Goal: Transaction & Acquisition: Subscribe to service/newsletter

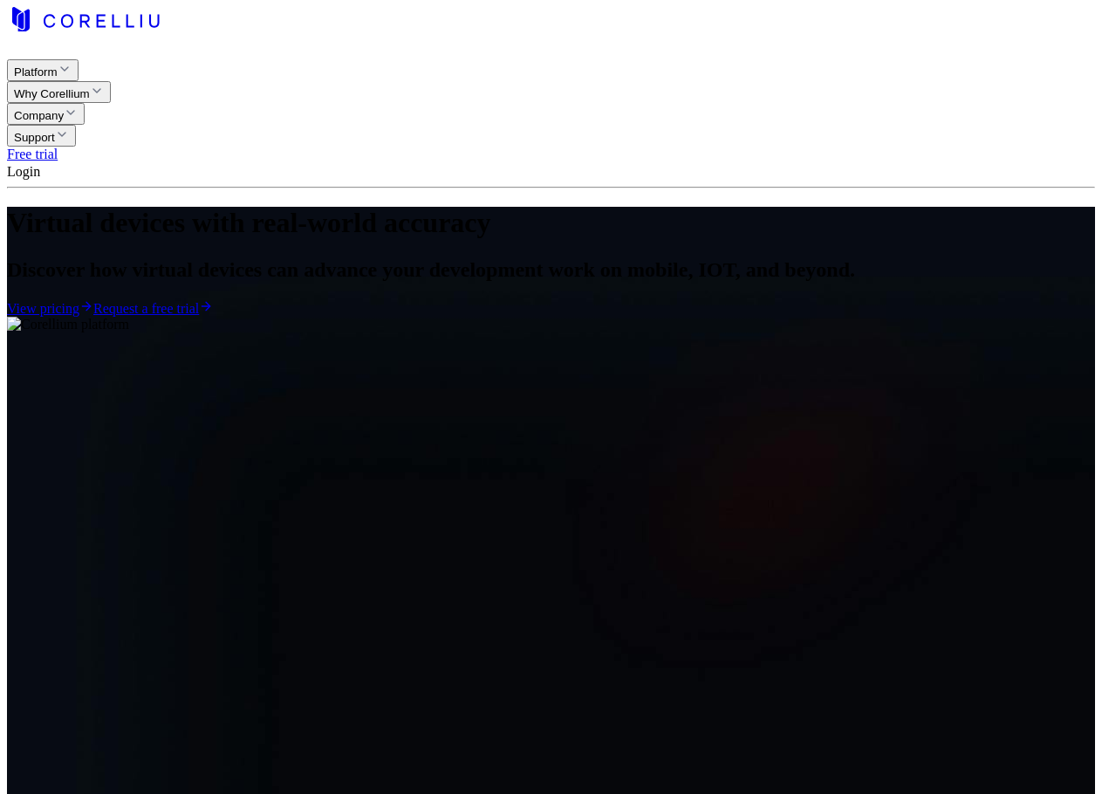
click at [93, 316] on link "View pricing" at bounding box center [50, 308] width 86 height 15
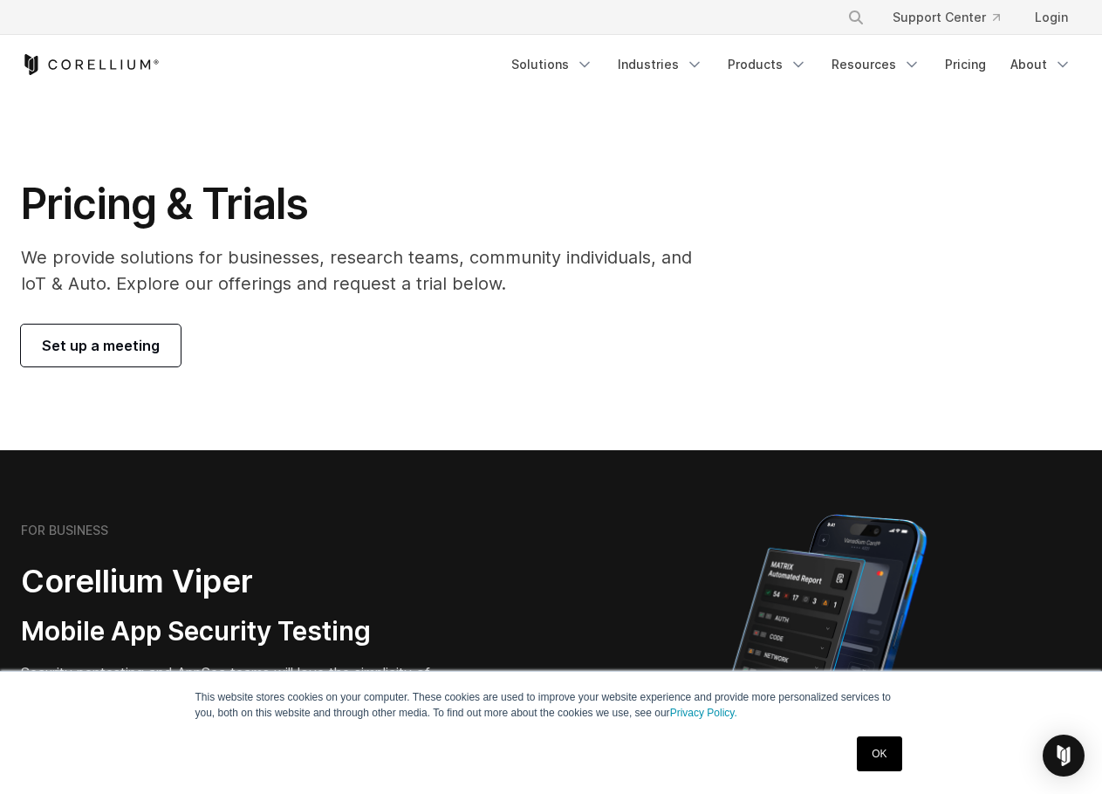
scroll to position [203, 0]
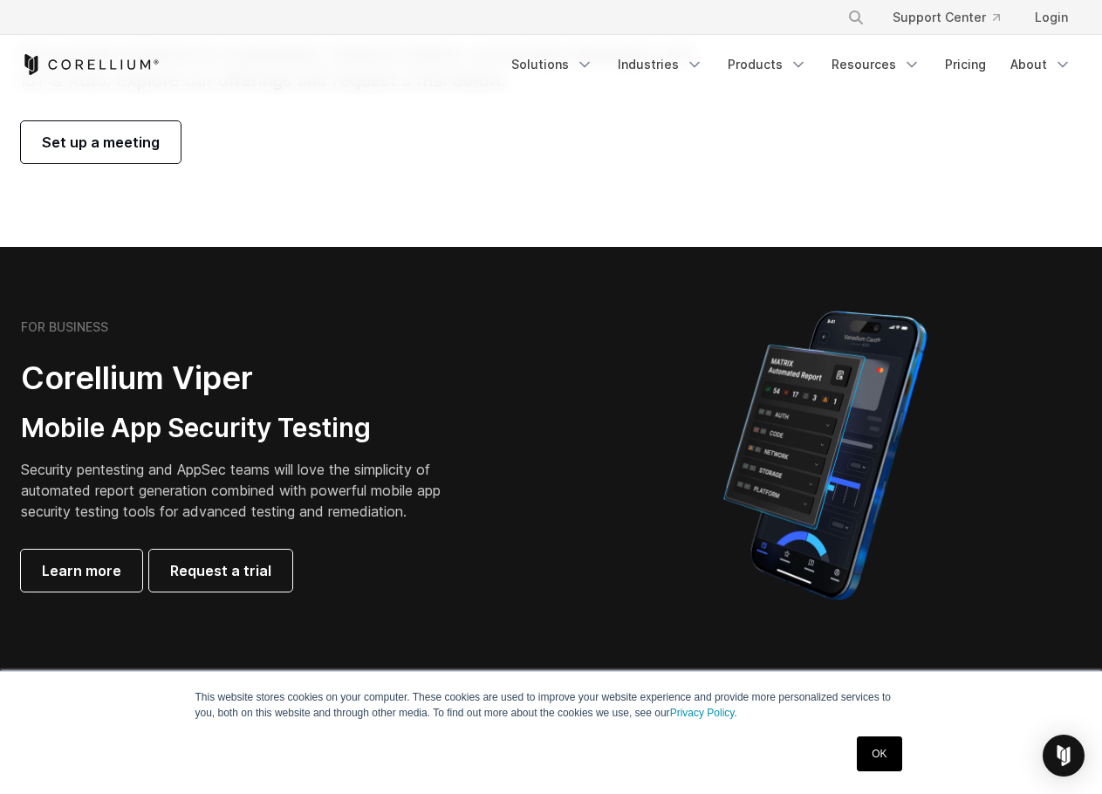
click at [875, 756] on link "OK" at bounding box center [879, 754] width 45 height 35
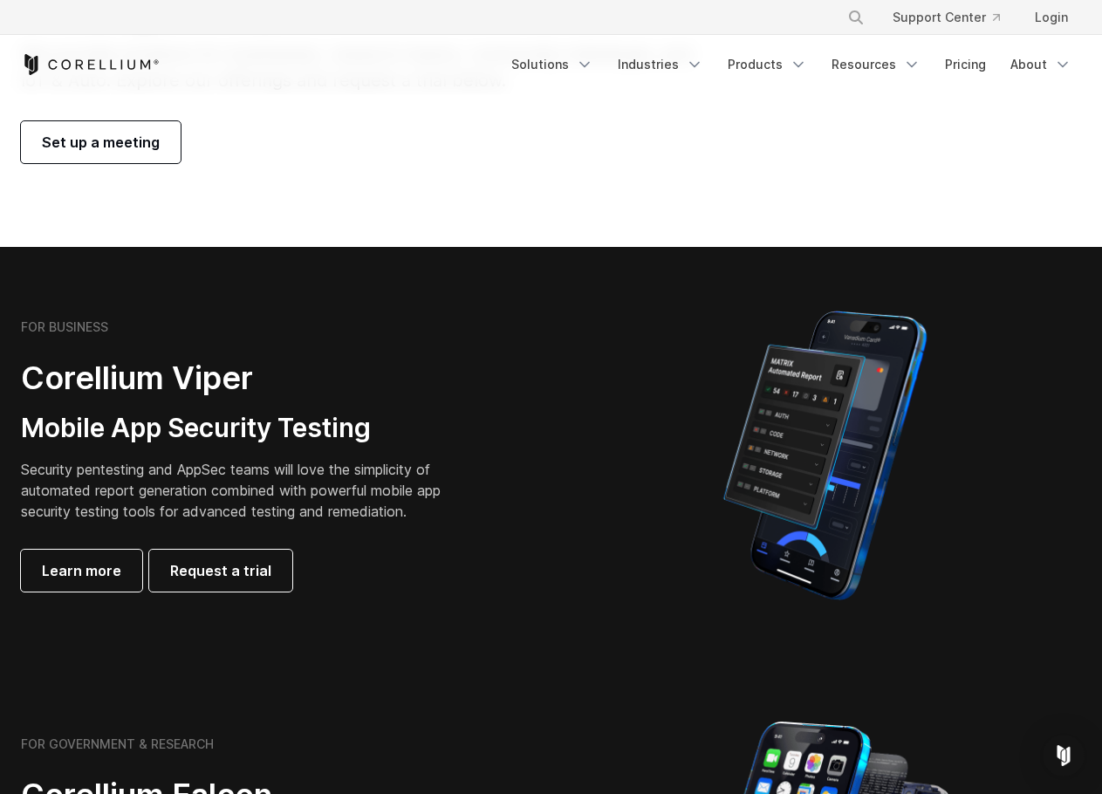
click at [383, 91] on div "Free Trial Solutions" at bounding box center [551, 64] width 1061 height 59
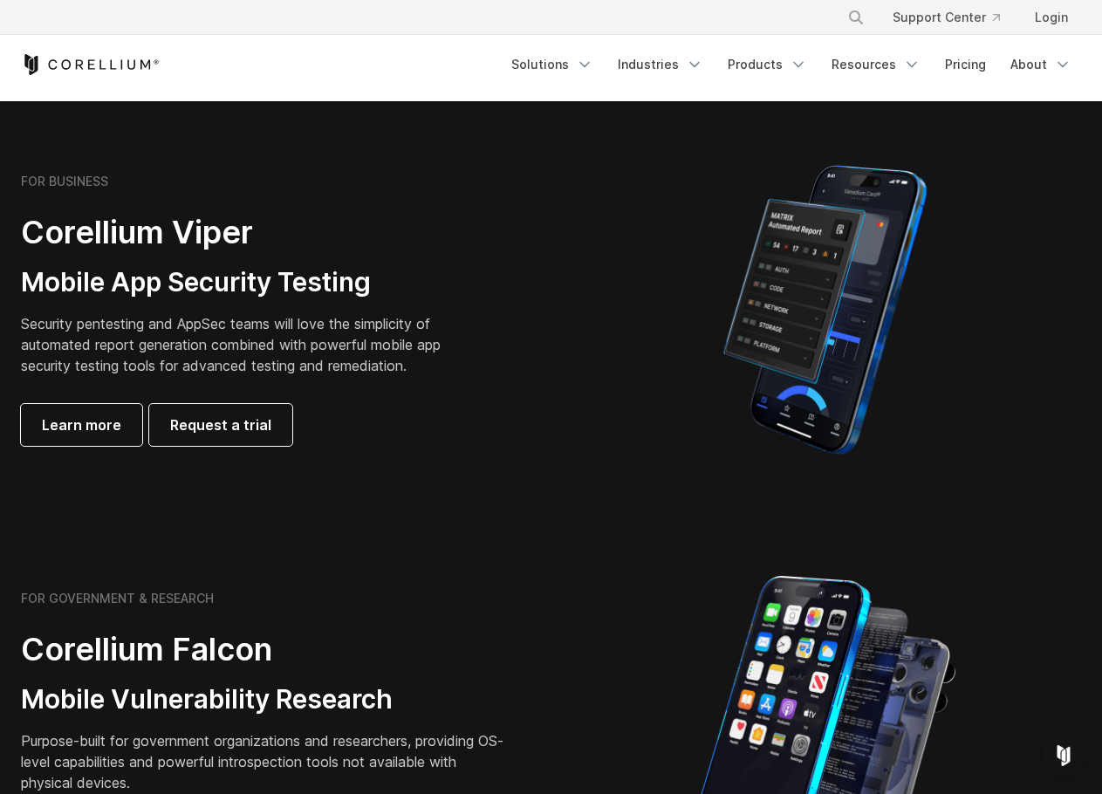
scroll to position [378, 0]
